Goal: Communication & Community: Answer question/provide support

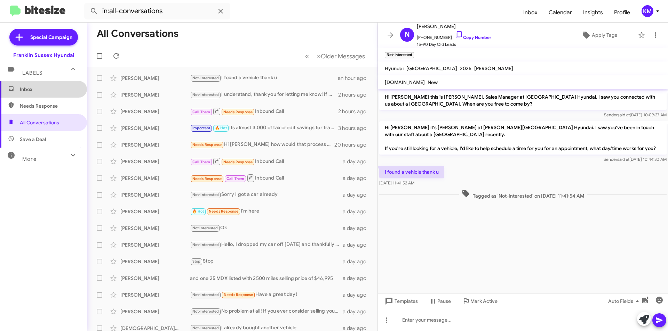
click at [43, 94] on span "Inbox" at bounding box center [43, 89] width 87 height 17
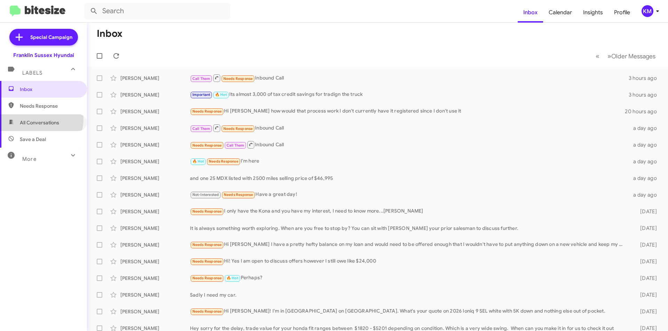
click at [35, 119] on span "All Conversations" at bounding box center [43, 122] width 87 height 17
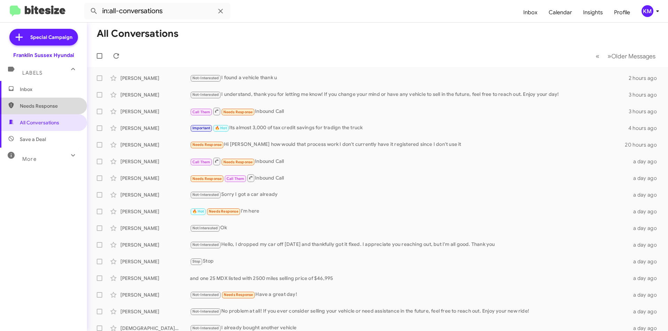
click at [53, 102] on span "Needs Response" at bounding box center [43, 106] width 87 height 17
type input "in:needs-response"
